Goal: Transaction & Acquisition: Purchase product/service

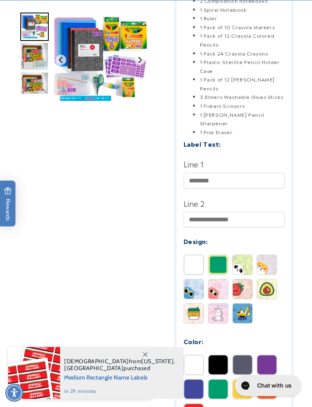
scroll to position [236, 0]
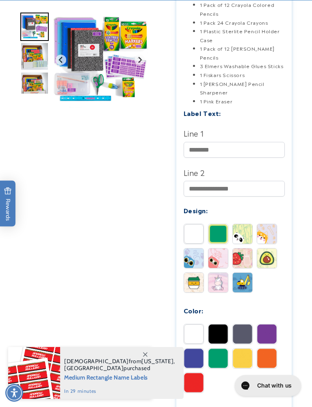
click at [274, 224] on img at bounding box center [266, 233] width 19 height 19
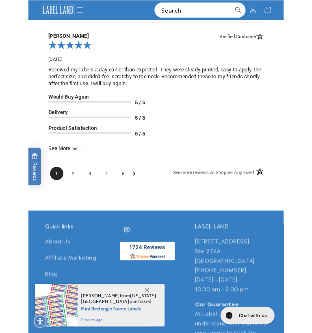
scroll to position [1463, 0]
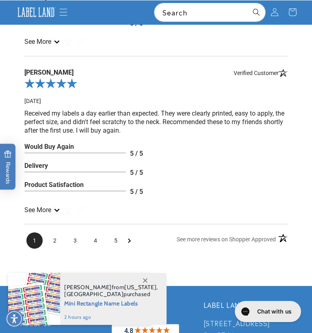
click at [61, 232] on span "2" at bounding box center [55, 240] width 16 height 16
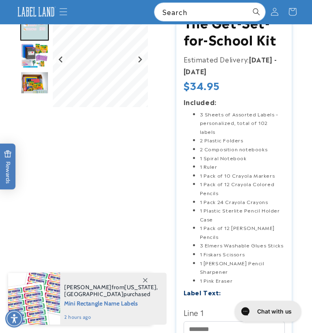
scroll to position [0, 0]
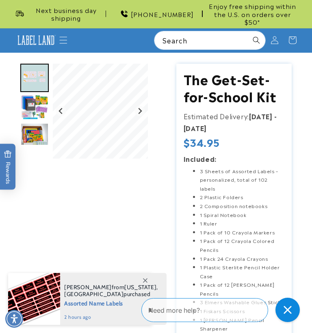
click at [55, 34] on img at bounding box center [35, 40] width 41 height 13
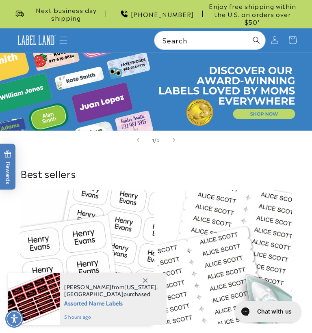
click at [67, 36] on icon "Menu" at bounding box center [63, 40] width 8 height 8
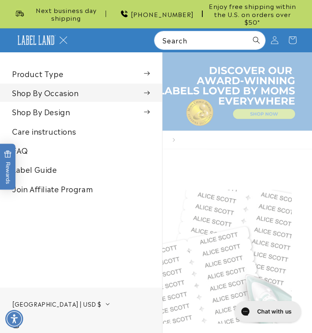
click at [78, 84] on summary "Shop By Occasion" at bounding box center [81, 93] width 162 height 18
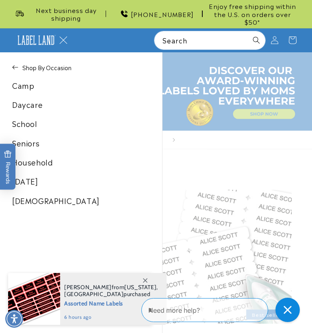
click at [58, 157] on link "Household" at bounding box center [81, 162] width 162 height 18
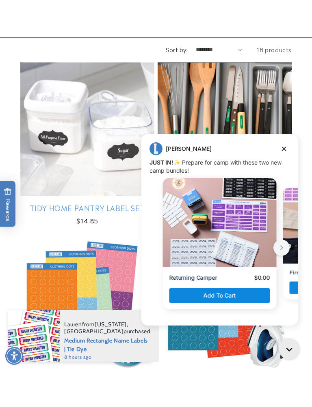
scroll to position [164, 0]
